Goal: Transaction & Acquisition: Purchase product/service

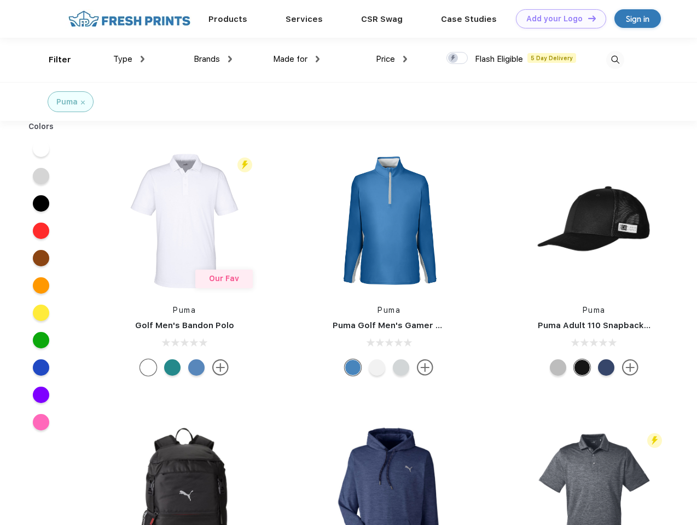
click at [557, 19] on link "Add your Logo Design Tool" at bounding box center [561, 18] width 90 height 19
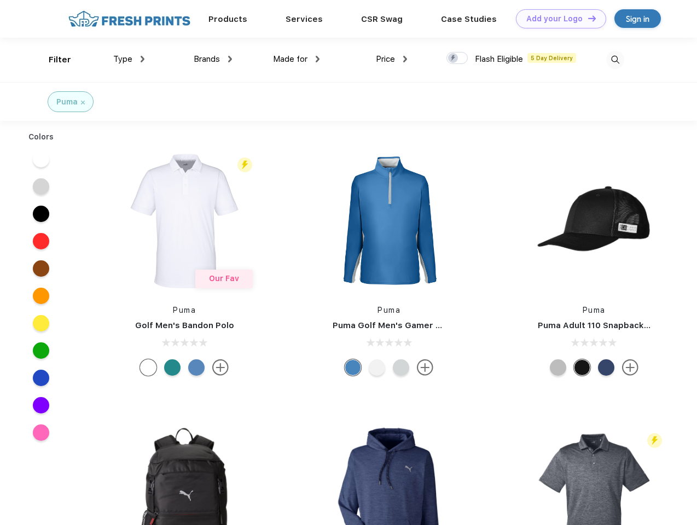
click at [0, 0] on div "Design Tool" at bounding box center [0, 0] width 0 height 0
click at [587, 18] on link "Add your Logo Design Tool" at bounding box center [561, 18] width 90 height 19
click at [53, 60] on div "Filter" at bounding box center [60, 60] width 22 height 13
click at [129, 59] on span "Type" at bounding box center [122, 59] width 19 height 10
click at [213, 59] on span "Brands" at bounding box center [207, 59] width 26 height 10
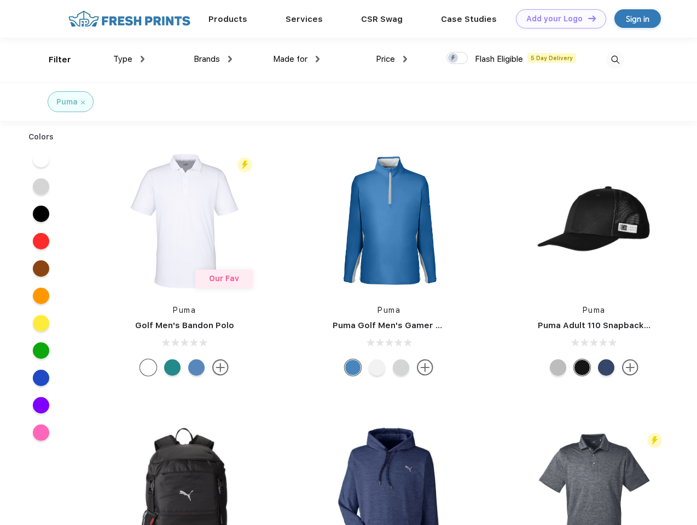
click at [297, 59] on span "Made for" at bounding box center [290, 59] width 34 height 10
click at [392, 59] on span "Price" at bounding box center [385, 59] width 19 height 10
click at [458, 59] on div at bounding box center [457, 58] width 21 height 12
click at [454, 59] on input "checkbox" at bounding box center [450, 54] width 7 height 7
click at [615, 60] on img at bounding box center [615, 60] width 18 height 18
